Goal: Task Accomplishment & Management: Use online tool/utility

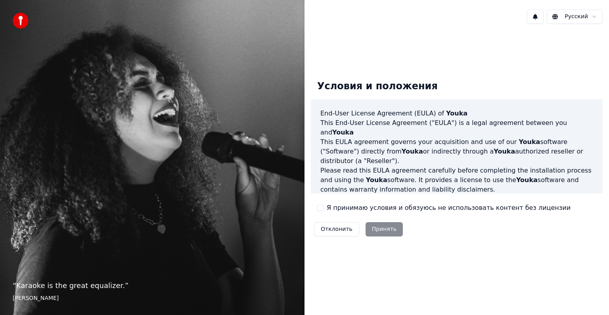
click at [327, 208] on label "Я принимаю условия и обязуюсь не использовать контент без лицензии" at bounding box center [449, 208] width 244 height 10
click at [324, 208] on button "Я принимаю условия и обязуюсь не использовать контент без лицензии" at bounding box center [320, 208] width 6 height 6
click at [389, 232] on button "Принять" at bounding box center [385, 229] width 38 height 14
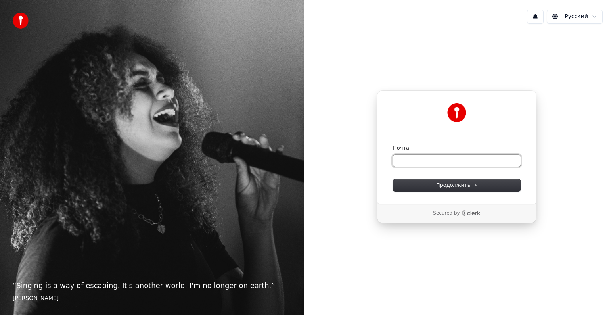
click at [413, 161] on input "Почта" at bounding box center [457, 161] width 128 height 12
type input "*"
click at [422, 180] on button "Продолжить" at bounding box center [457, 185] width 128 height 12
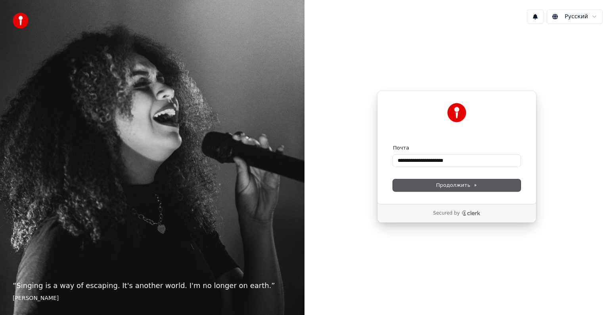
type input "**********"
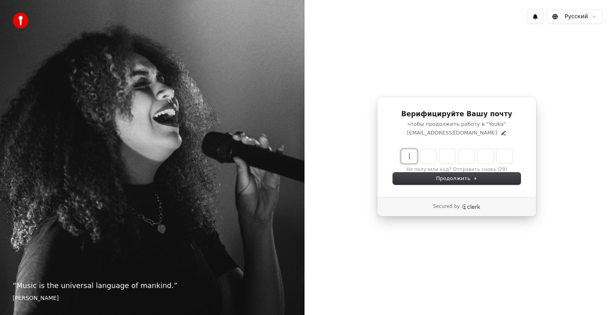
click at [413, 160] on input "Enter verification code" at bounding box center [464, 156] width 127 height 14
type input "******"
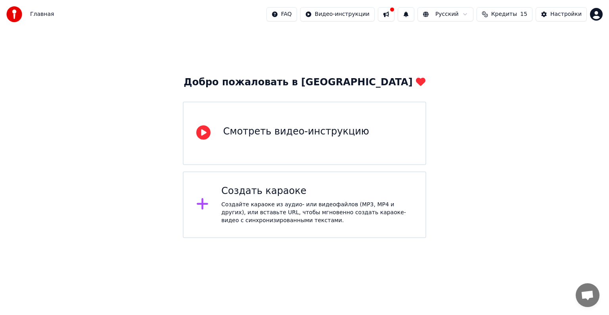
click at [219, 184] on div "Создать караоке Создайте караоке из аудио- или видеофайлов (MP3, MP4 и других),…" at bounding box center [305, 204] width 244 height 67
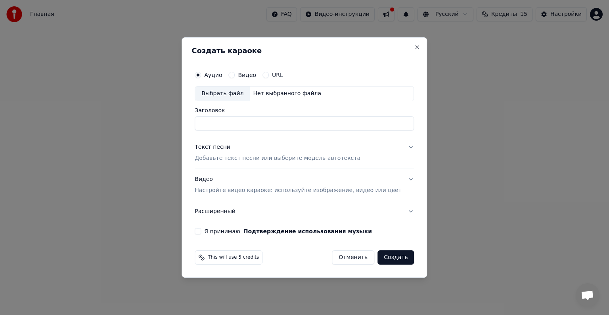
click at [396, 149] on button "Текст песни Добавьте текст песни или выберите модель автотекста" at bounding box center [304, 153] width 219 height 32
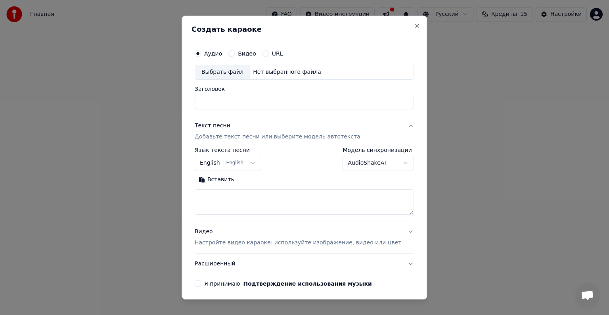
click at [394, 125] on button "Текст песни Добавьте текст песни или выберите модель автотекста" at bounding box center [304, 131] width 219 height 32
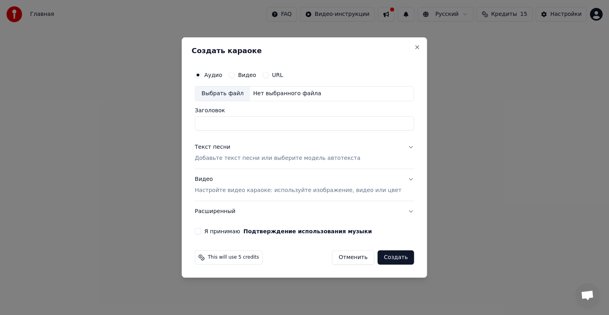
click at [235, 75] on button "Видео" at bounding box center [232, 75] width 6 height 6
click at [230, 188] on p "Настройте видео караоке: используйте изображение, видео или цвет" at bounding box center [298, 190] width 207 height 8
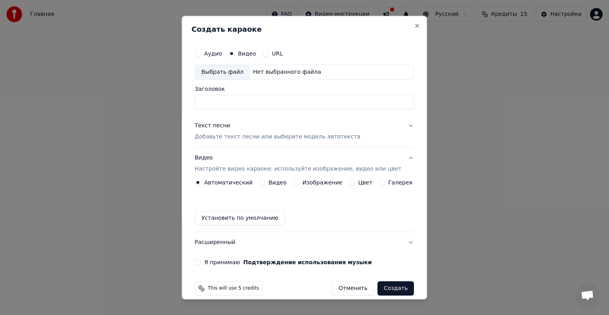
click at [223, 218] on button "Установить по умолчанию" at bounding box center [240, 218] width 90 height 14
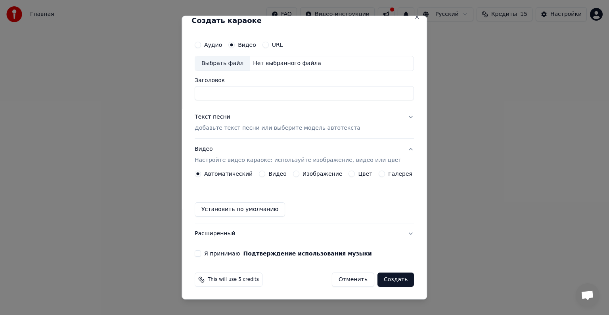
click at [207, 253] on div "Я принимаю Подтверждение использования музыки" at bounding box center [304, 253] width 219 height 6
click at [201, 252] on button "Я принимаю Подтверждение использования музыки" at bounding box center [198, 253] width 6 height 6
click at [384, 279] on button "Создать" at bounding box center [396, 280] width 36 height 14
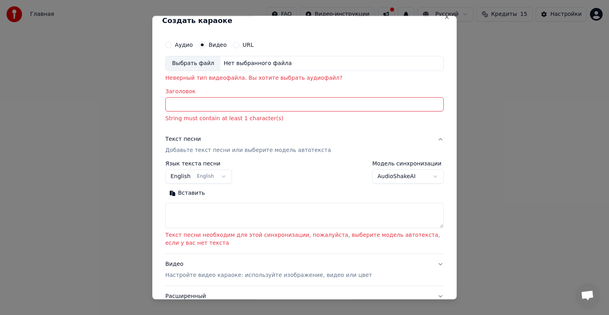
click at [195, 115] on p "String must contain at least 1 character(s)" at bounding box center [304, 119] width 278 height 8
click at [195, 109] on input "Заголовок" at bounding box center [304, 104] width 278 height 14
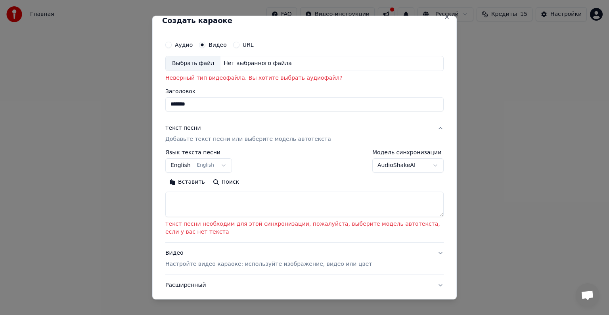
type input "*******"
click at [181, 201] on textarea at bounding box center [304, 204] width 278 height 25
click at [184, 197] on textarea at bounding box center [304, 204] width 278 height 25
paste textarea "**********"
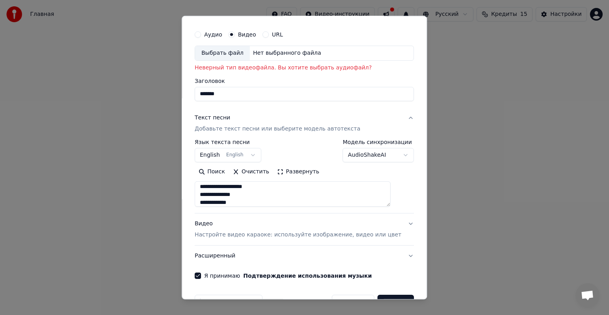
scroll to position [0, 0]
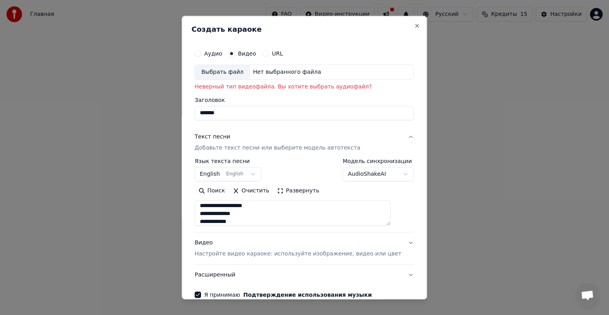
type textarea "**********"
click at [261, 70] on div "Нет выбранного файла" at bounding box center [287, 72] width 75 height 8
type input "**********"
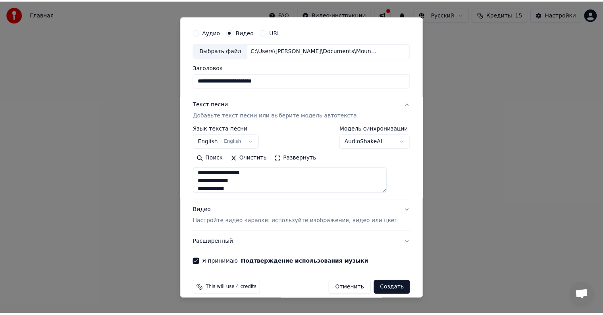
scroll to position [30, 0]
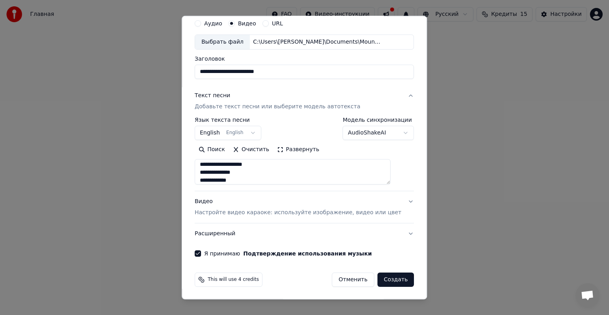
click at [381, 279] on button "Создать" at bounding box center [396, 280] width 36 height 14
select select "**"
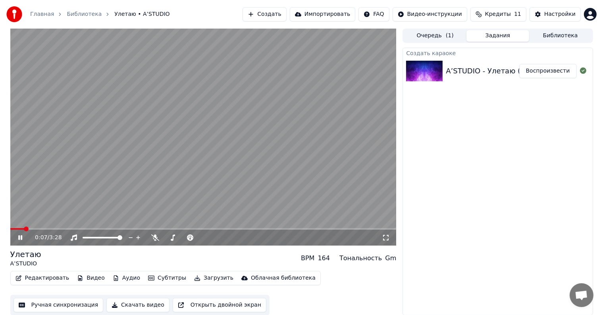
click at [206, 154] on video at bounding box center [203, 137] width 386 height 217
click at [10, 231] on span at bounding box center [12, 229] width 5 height 5
click at [154, 238] on icon at bounding box center [155, 237] width 8 height 6
click at [158, 226] on div "Голос певца Голос певца" at bounding box center [157, 225] width 40 height 11
click at [24, 238] on icon at bounding box center [26, 237] width 19 height 6
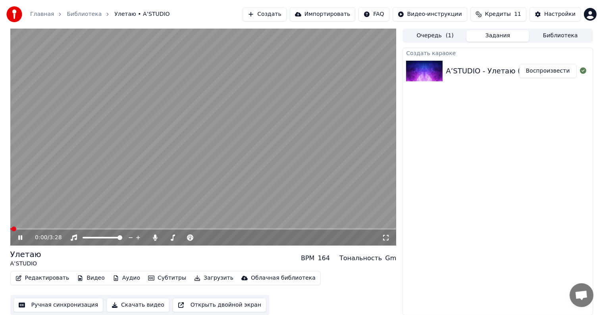
click at [33, 230] on span at bounding box center [203, 229] width 386 height 2
click at [21, 238] on icon at bounding box center [20, 237] width 4 height 5
click at [549, 13] on div "Настройки" at bounding box center [559, 14] width 31 height 8
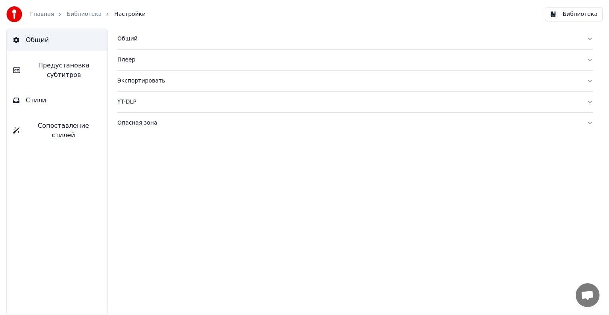
click at [129, 58] on div "Плеер" at bounding box center [348, 60] width 463 height 8
click at [131, 62] on div "Плеер" at bounding box center [348, 60] width 463 height 8
click at [132, 41] on div "Общий" at bounding box center [348, 39] width 463 height 8
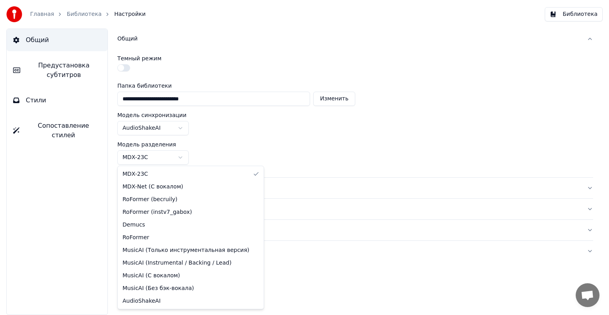
click at [163, 152] on html "**********" at bounding box center [304, 157] width 609 height 315
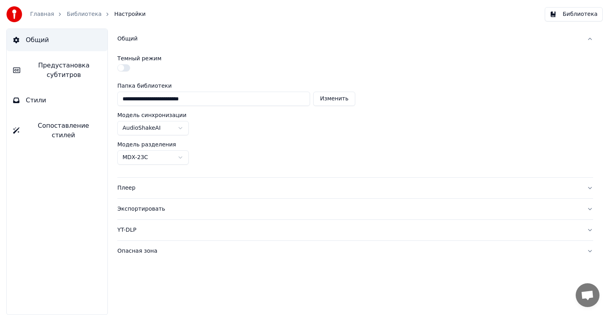
click at [163, 152] on html "**********" at bounding box center [304, 157] width 609 height 315
click at [142, 247] on div "Опасная зона" at bounding box center [348, 251] width 463 height 8
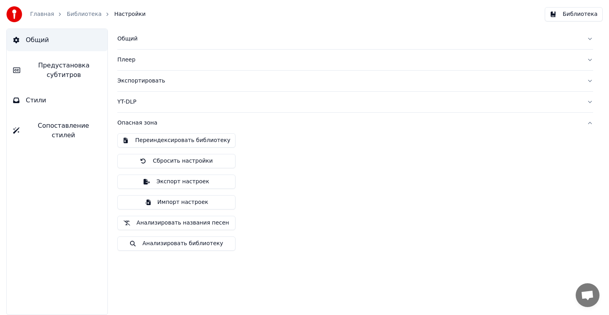
click at [129, 85] on button "Экспортировать" at bounding box center [355, 81] width 476 height 21
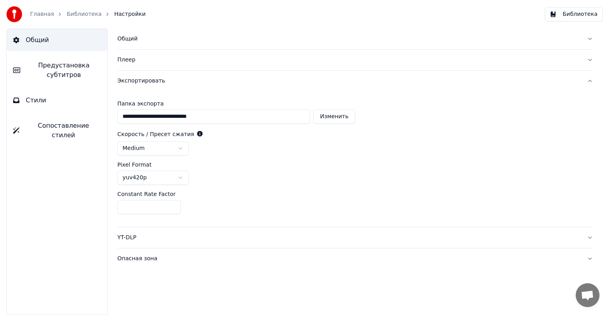
click at [127, 63] on button "Плеер" at bounding box center [355, 60] width 476 height 21
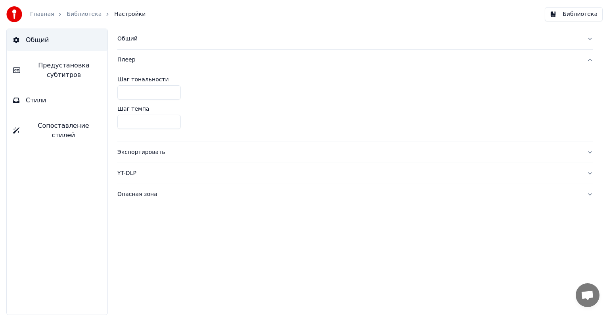
click at [67, 70] on span "Предустановка субтитров" at bounding box center [64, 70] width 75 height 19
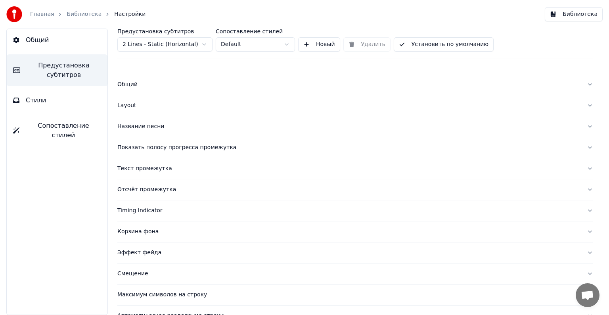
click at [150, 45] on html "Главная Библиотека Настройки Библиотека Общий Предустановка субтитров Стили Соп…" at bounding box center [304, 157] width 609 height 315
click at [65, 101] on button "Стили" at bounding box center [57, 100] width 101 height 22
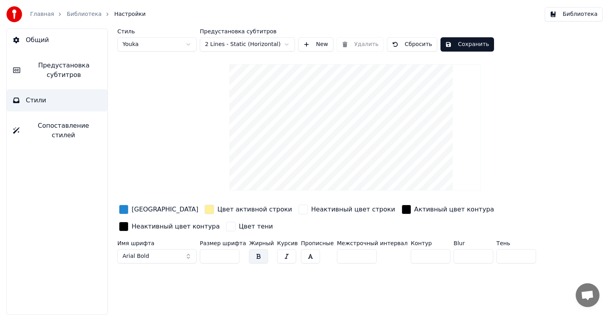
click at [62, 123] on span "Сопоставление стилей" at bounding box center [63, 130] width 75 height 19
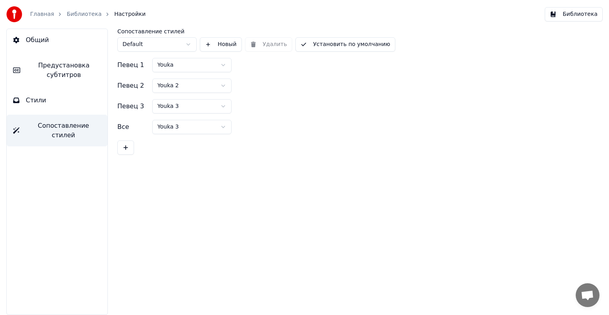
click at [36, 11] on link "Главная" at bounding box center [42, 14] width 24 height 8
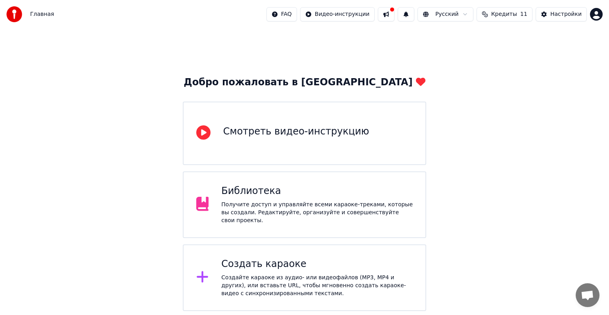
click at [297, 187] on div "Библиотека Получите доступ и управляйте всеми караоке-треками, которые вы созда…" at bounding box center [305, 204] width 244 height 67
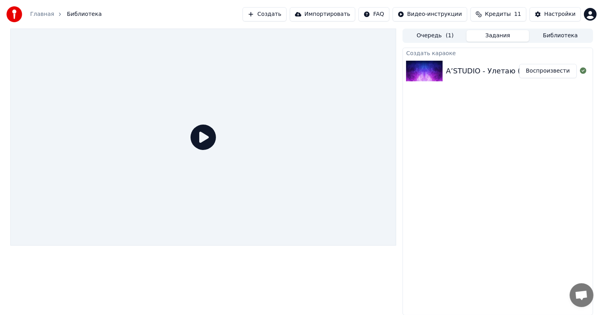
click at [450, 79] on div "A’STUDIO - Улетаю (Караоке) Воспроизвести" at bounding box center [497, 71] width 189 height 27
drag, startPoint x: 221, startPoint y: 137, endPoint x: 209, endPoint y: 136, distance: 12.3
click at [221, 137] on div at bounding box center [203, 137] width 386 height 217
click at [208, 136] on icon at bounding box center [202, 137] width 25 height 25
click at [540, 73] on button "Воспроизвести" at bounding box center [548, 71] width 58 height 14
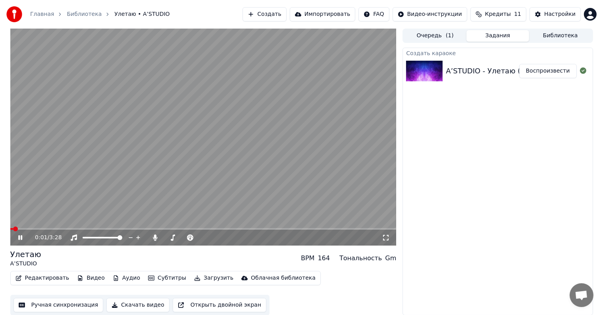
click at [17, 236] on icon at bounding box center [26, 237] width 19 height 6
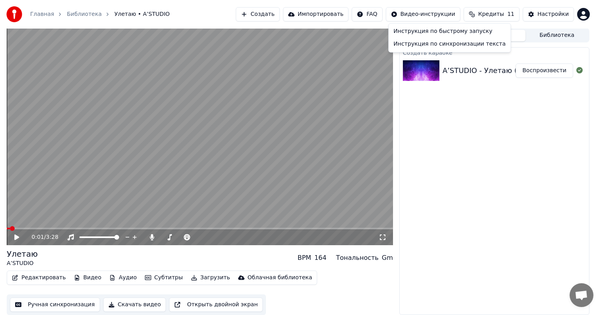
click at [447, 13] on html "Главная Библиотека Улетаю • A’STUDIO Создать Импортировать FAQ Видео-инструкции…" at bounding box center [301, 157] width 603 height 315
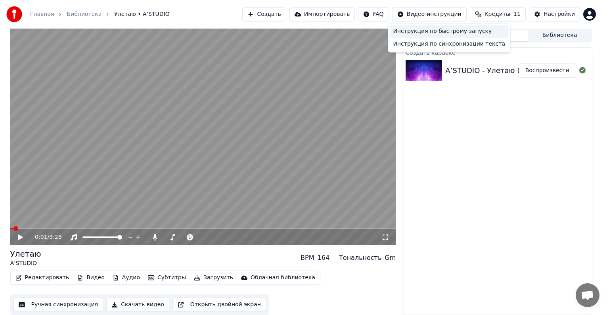
click at [405, 30] on div "Инструкция по быстрому запуску" at bounding box center [449, 31] width 119 height 13
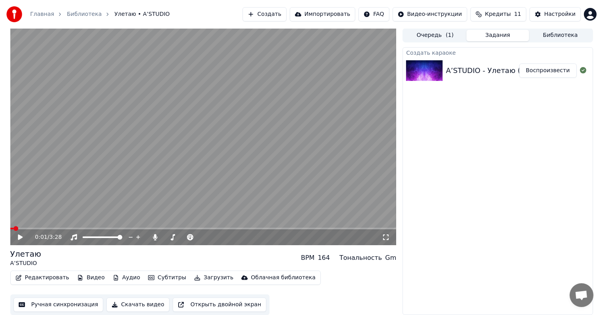
click at [400, 61] on div "0:01 / 3:28 Улетаю A’STUDIO BPM 164 Тональность Gm Редактировать Видео Аудио Су…" at bounding box center [301, 171] width 595 height 287
click at [191, 303] on button "Открыть двойной экран" at bounding box center [220, 305] width 94 height 14
click at [111, 225] on div "100 100" at bounding box center [110, 223] width 19 height 11
click at [94, 228] on span at bounding box center [203, 229] width 386 height 2
click at [159, 189] on video at bounding box center [203, 136] width 386 height 217
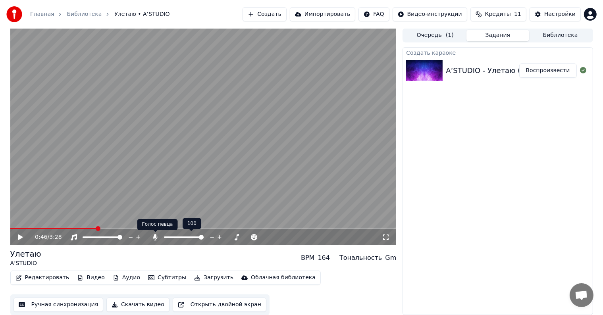
click at [151, 224] on div "Голос певца Голос певца" at bounding box center [157, 224] width 40 height 11
drag, startPoint x: 158, startPoint y: 224, endPoint x: 172, endPoint y: 227, distance: 14.2
click at [172, 227] on div "Голос певца Голос певца" at bounding box center [157, 224] width 40 height 11
click at [555, 15] on div "Настройки" at bounding box center [559, 14] width 31 height 8
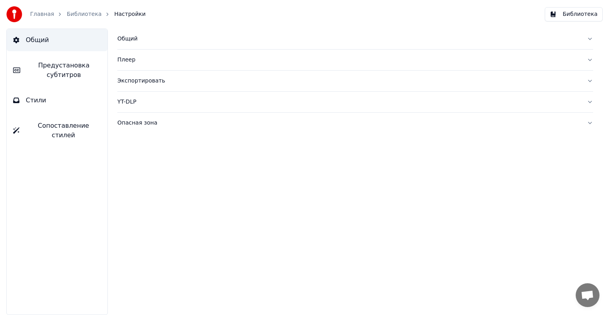
click at [130, 40] on div "Общий" at bounding box center [348, 39] width 463 height 8
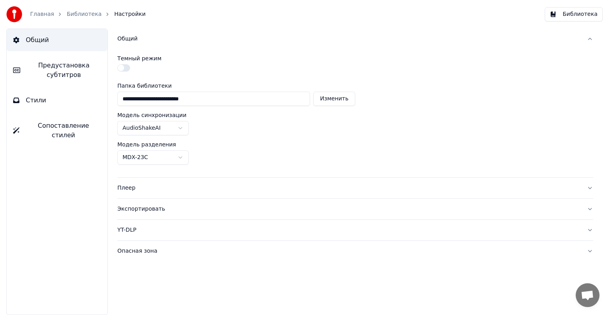
click at [143, 127] on html "**********" at bounding box center [304, 157] width 609 height 315
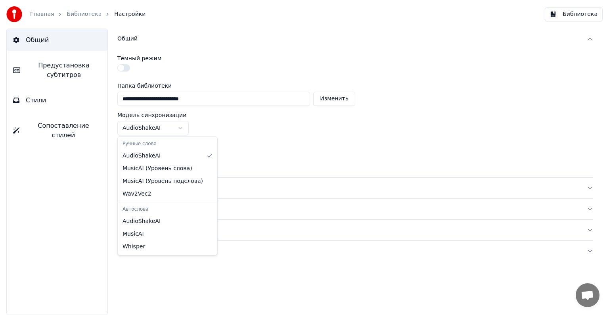
click at [143, 127] on html "**********" at bounding box center [304, 157] width 609 height 315
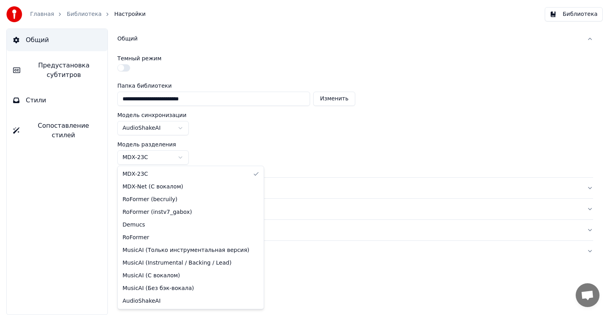
click at [149, 154] on html "**********" at bounding box center [304, 157] width 609 height 315
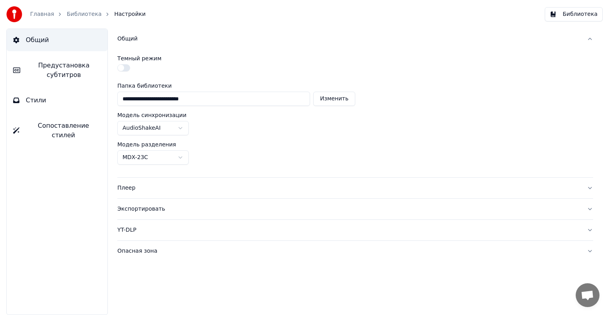
click at [149, 154] on html "**********" at bounding box center [304, 157] width 609 height 315
click at [129, 184] on div "Плеер" at bounding box center [348, 188] width 463 height 8
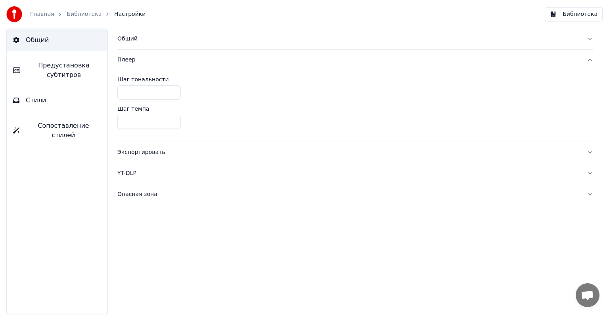
click at [138, 88] on input "*" at bounding box center [148, 92] width 63 height 14
click at [144, 152] on div "Экспортировать" at bounding box center [348, 152] width 463 height 8
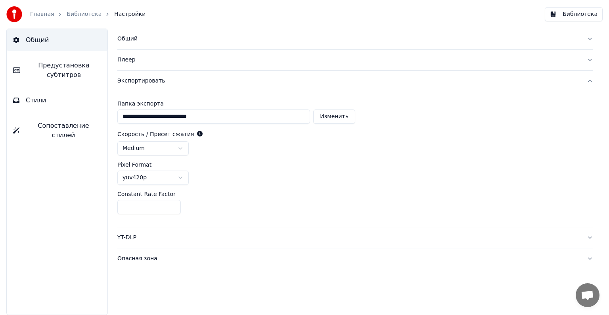
click at [182, 148] on html "**********" at bounding box center [304, 157] width 609 height 315
click at [181, 148] on html "**********" at bounding box center [304, 157] width 609 height 315
click at [153, 241] on button "YT-DLP" at bounding box center [355, 237] width 476 height 21
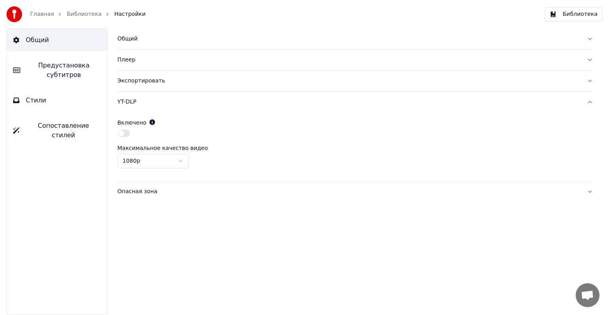
click at [122, 134] on button "button" at bounding box center [123, 133] width 13 height 7
click at [125, 133] on button "button" at bounding box center [123, 133] width 13 height 7
click at [136, 156] on html "Главная Библиотека Настройки Библиотека Общий Предустановка субтитров Стили Соп…" at bounding box center [304, 157] width 609 height 315
click at [151, 142] on html "Главная Библиотека Настройки Библиотека Общий Предустановка субтитров Стили Соп…" at bounding box center [304, 157] width 609 height 315
click at [135, 195] on button "Опасная зона" at bounding box center [355, 191] width 476 height 21
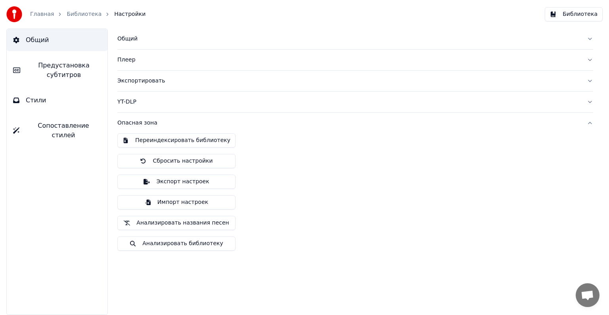
click at [32, 121] on span "Сопоставление стилей" at bounding box center [63, 130] width 75 height 19
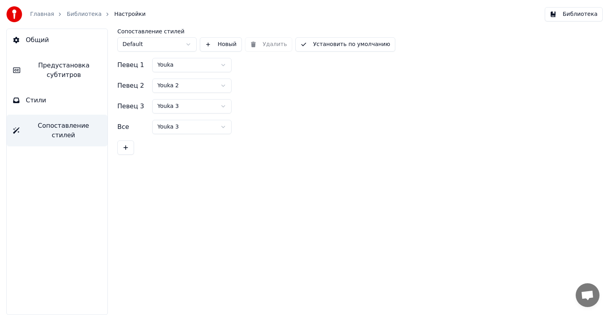
click at [44, 100] on button "Стили" at bounding box center [57, 100] width 101 height 22
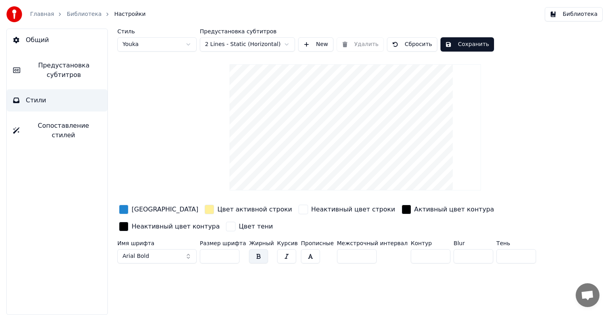
click at [46, 41] on span "Общий" at bounding box center [37, 40] width 23 height 10
